Goal: Transaction & Acquisition: Subscribe to service/newsletter

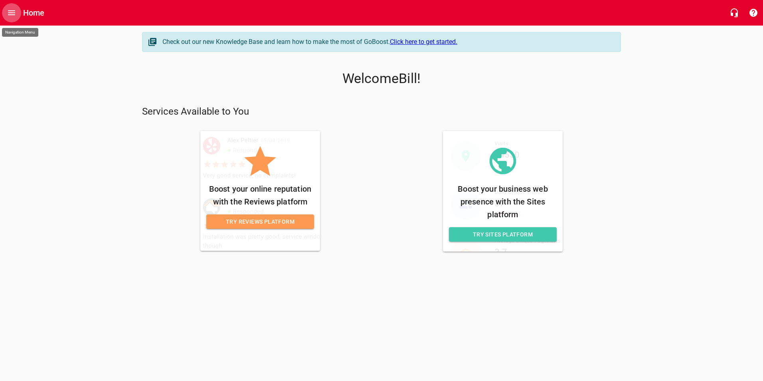
click at [13, 18] on button "Open drawer" at bounding box center [11, 12] width 19 height 19
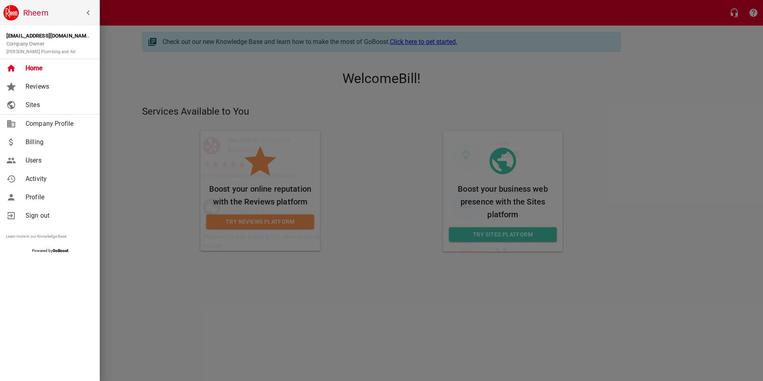
click at [64, 86] on span "Reviews" at bounding box center [58, 87] width 65 height 10
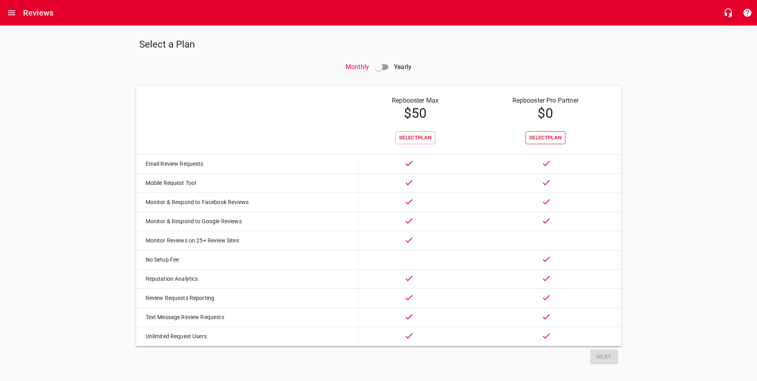
click at [531, 137] on span "Select Plan" at bounding box center [545, 137] width 33 height 9
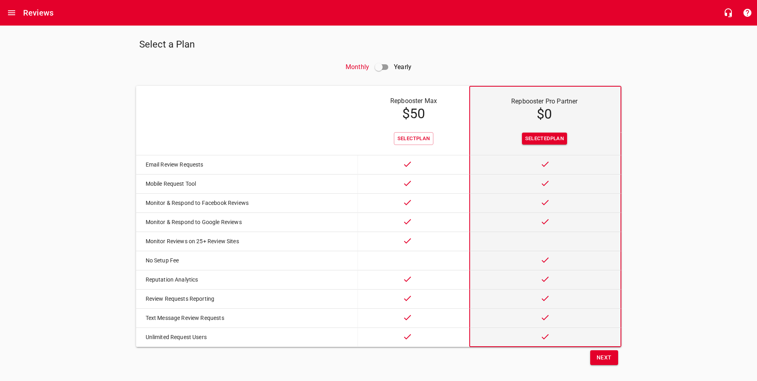
click at [597, 362] on span "Next" at bounding box center [604, 357] width 15 height 10
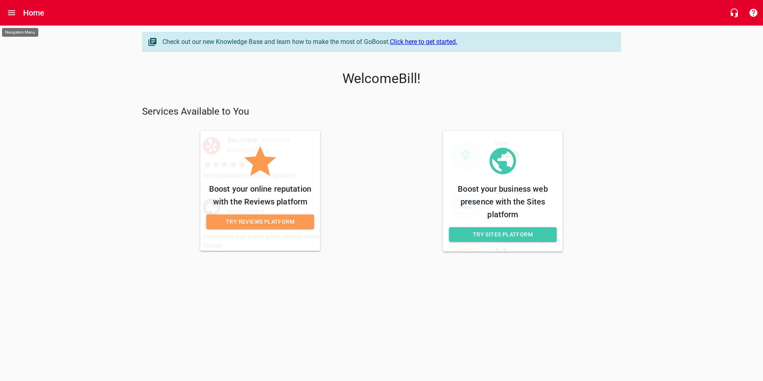
click at [10, 16] on icon "Open drawer" at bounding box center [12, 13] width 10 height 10
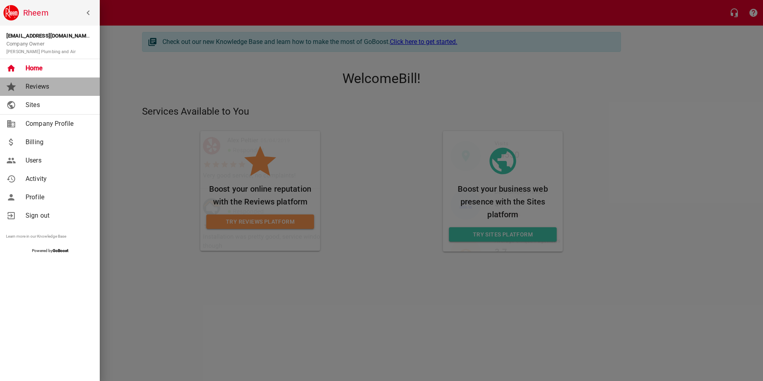
click at [50, 86] on span "Reviews" at bounding box center [58, 87] width 65 height 10
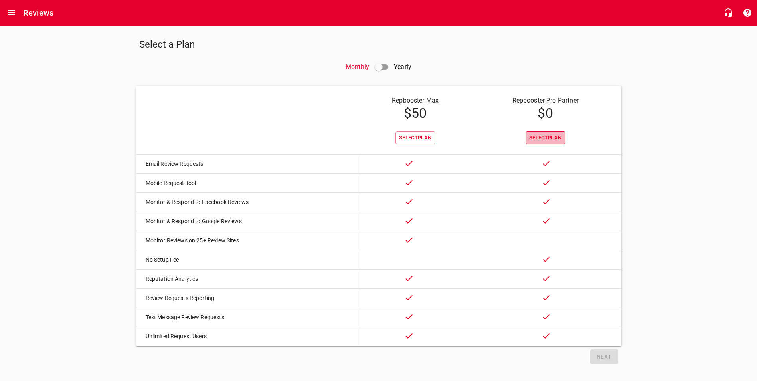
click at [547, 140] on span "Select Plan" at bounding box center [545, 137] width 33 height 9
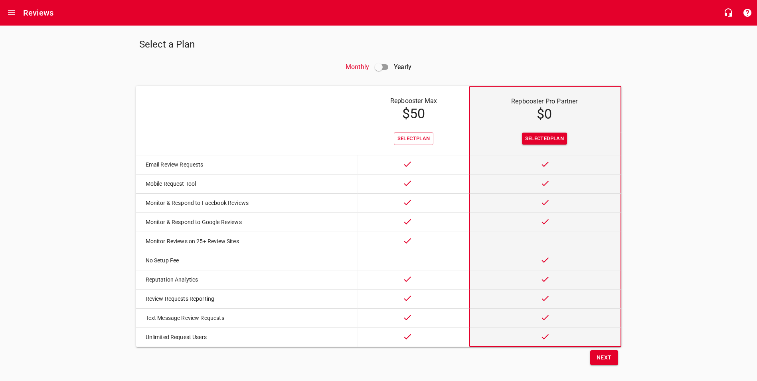
click at [604, 362] on span "Next" at bounding box center [604, 357] width 15 height 10
